Goal: Find specific page/section: Find specific page/section

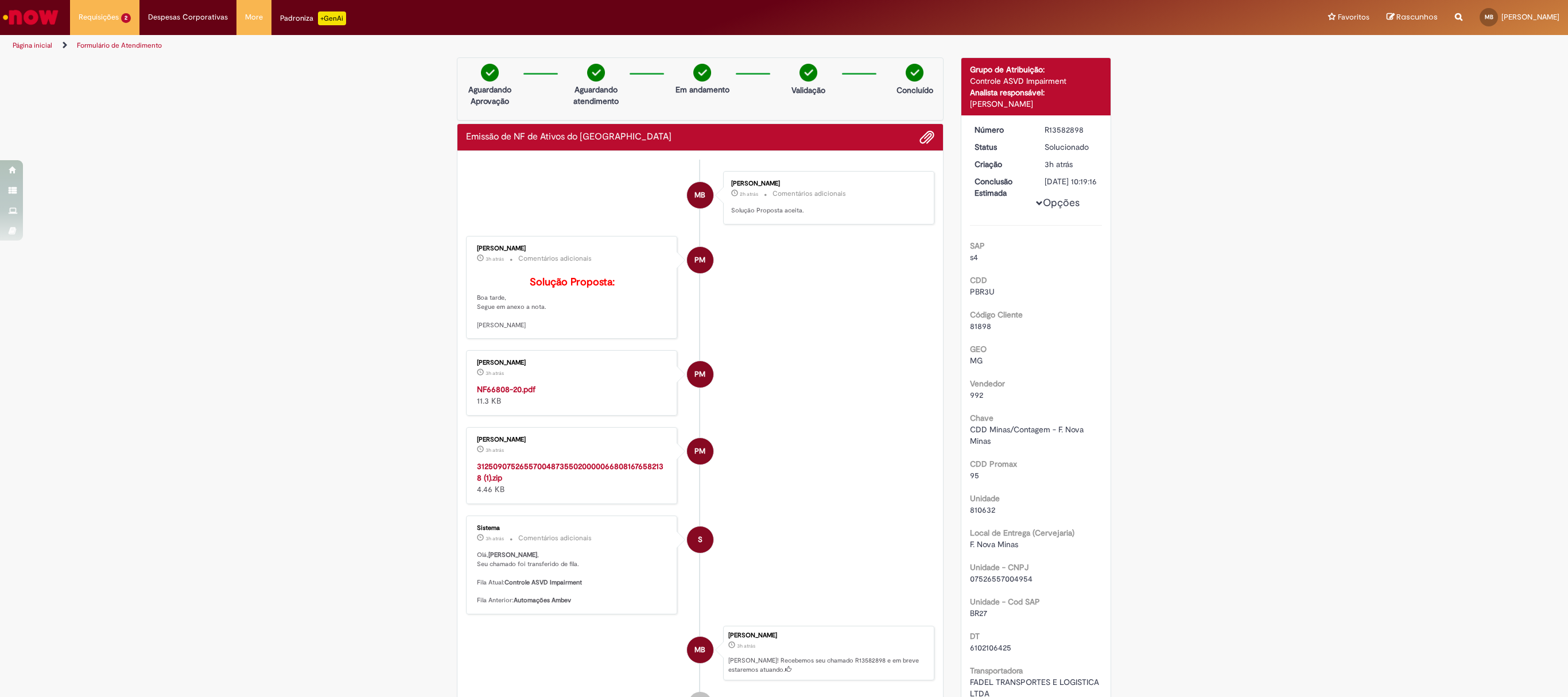
scroll to position [428, 0]
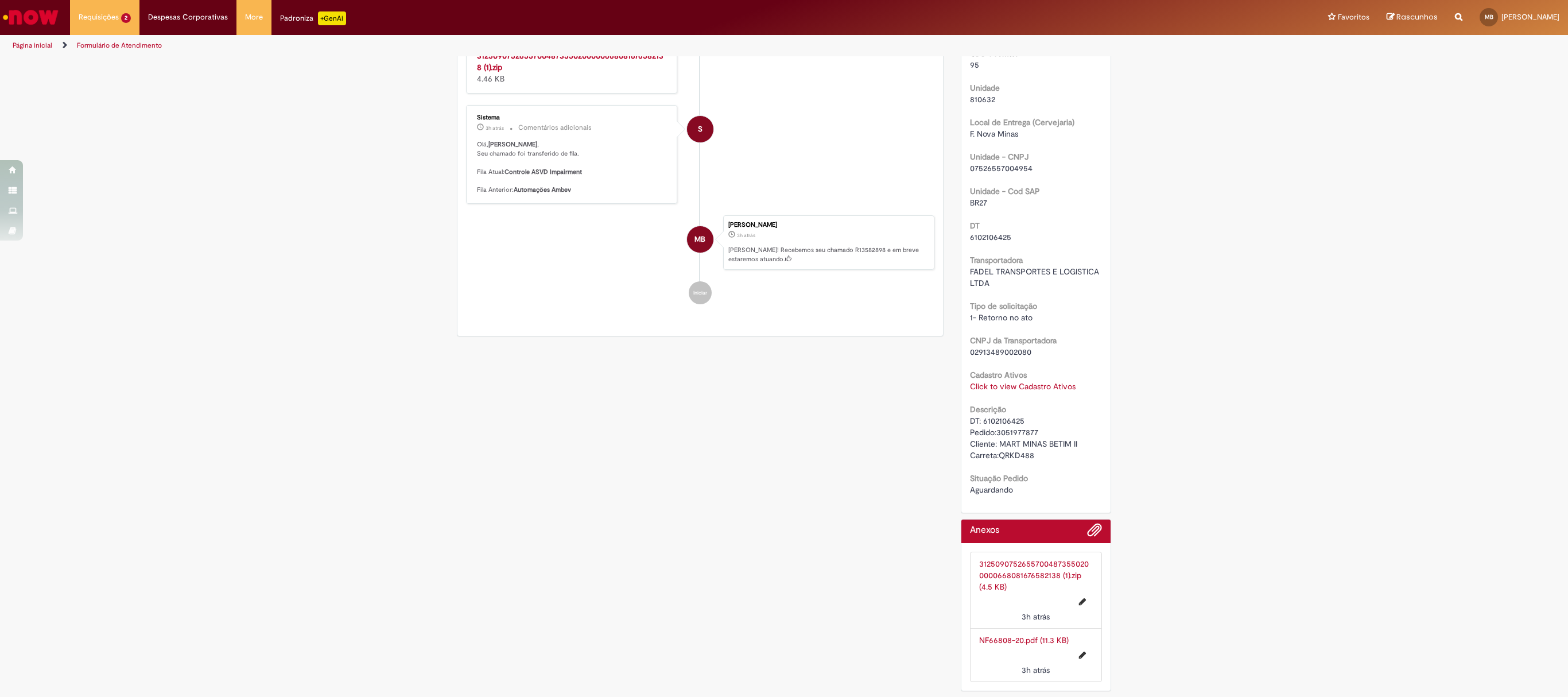
click at [835, 486] on div "Verificar Código de Barras Aguardando Aprovação Aguardando atendimento Em andam…" at bounding box center [783, 172] width 671 height 1050
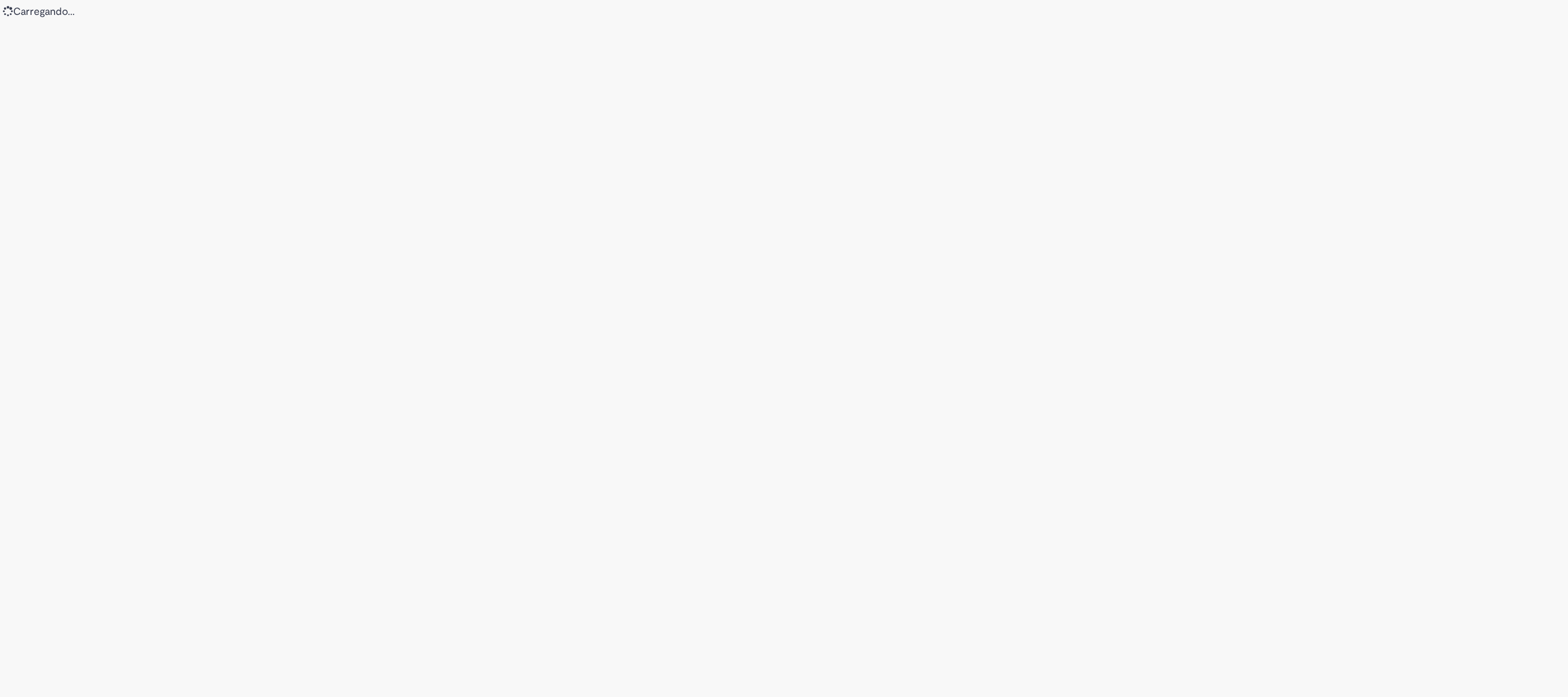
drag, startPoint x: 544, startPoint y: 539, endPoint x: 538, endPoint y: 541, distance: 6.3
click at [538, 541] on div "Loading..." at bounding box center [784, 348] width 1568 height 697
